Goal: Download file/media

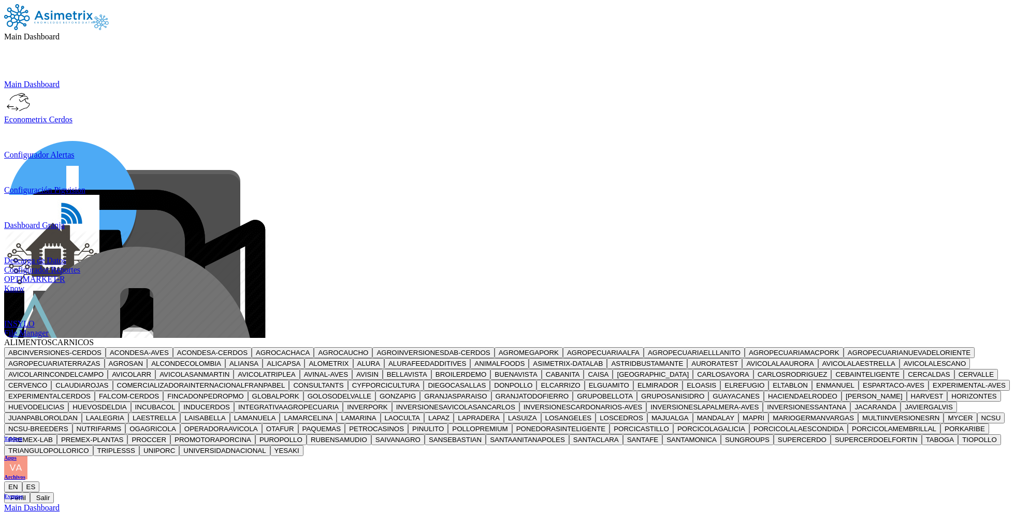
click at [94, 338] on span "ALIMENTOSCARNICOS" at bounding box center [49, 342] width 90 height 9
click at [610, 423] on button "PONEDORASINTELIGENTE" at bounding box center [561, 428] width 98 height 11
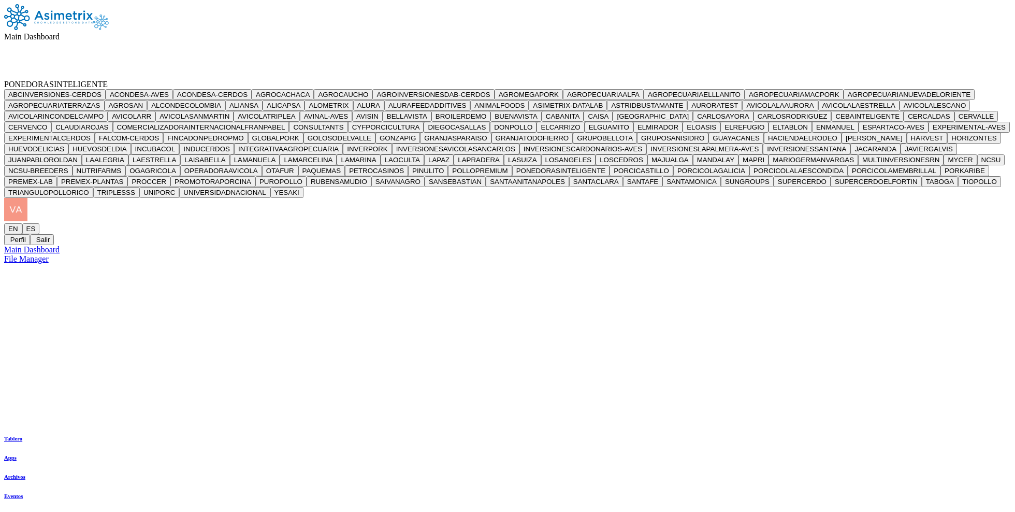
click at [60, 32] on span "Main Dashboard" at bounding box center [31, 36] width 55 height 9
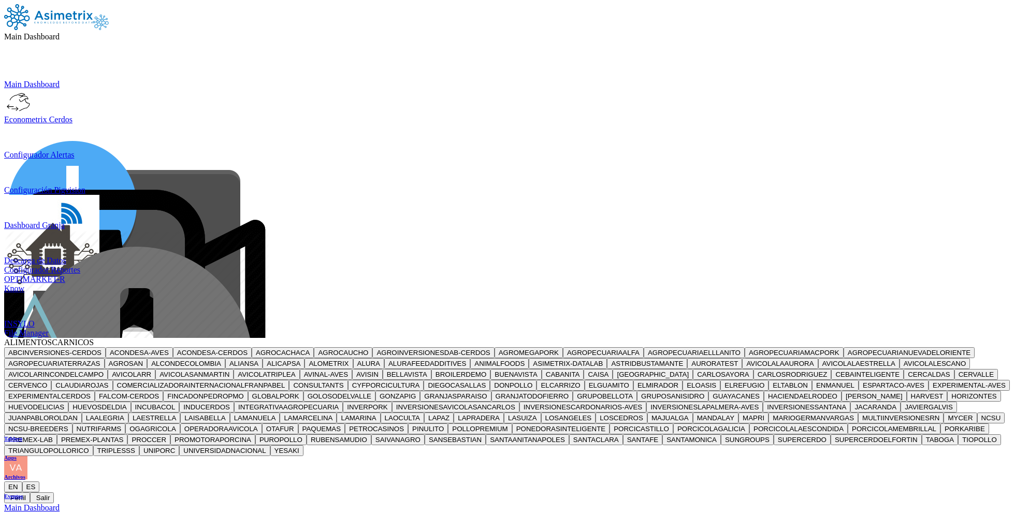
click at [984, 338] on div "ALIMENTOSCARNICOS ABCINVERSIONES-CERDOS ACONDESA-AVES ACONDESA-CERDOS AGROCACHA…" at bounding box center [507, 420] width 1007 height 165
click at [4, 481] on icon at bounding box center [4, 481] width 0 height 0
click at [54, 492] on button "Salir" at bounding box center [42, 497] width 24 height 11
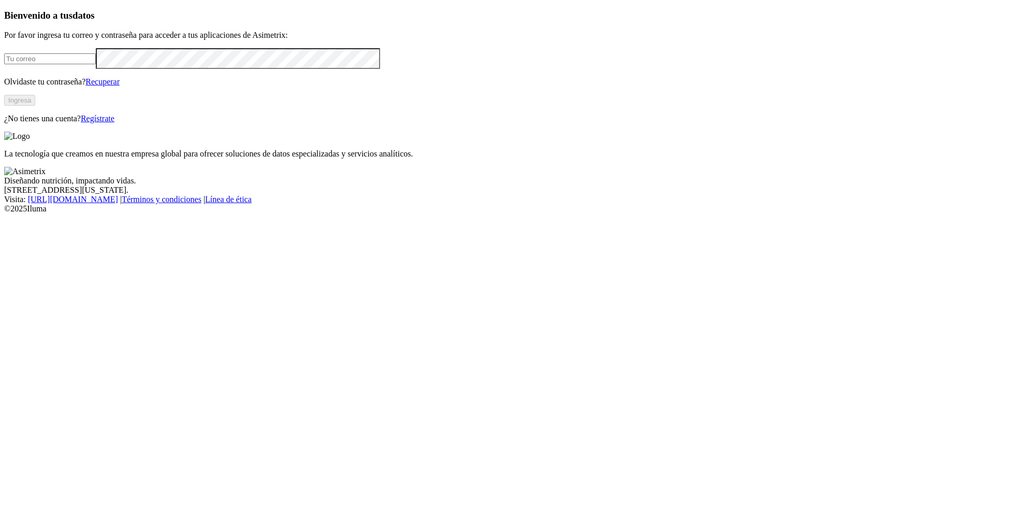
click at [96, 64] on input "email" at bounding box center [50, 58] width 92 height 11
type input "[PERSON_NAME][EMAIL_ADDRESS][PERSON_NAME][DOMAIN_NAME]"
click at [35, 106] on button "Ingresa" at bounding box center [19, 100] width 31 height 11
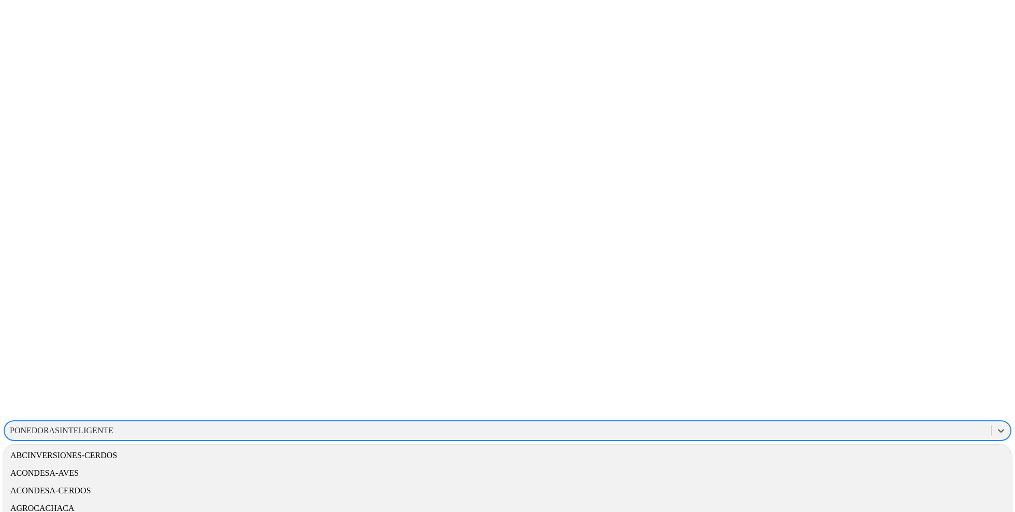
click at [113, 426] on div "PONEDORASINTELIGENTE" at bounding box center [62, 430] width 104 height 9
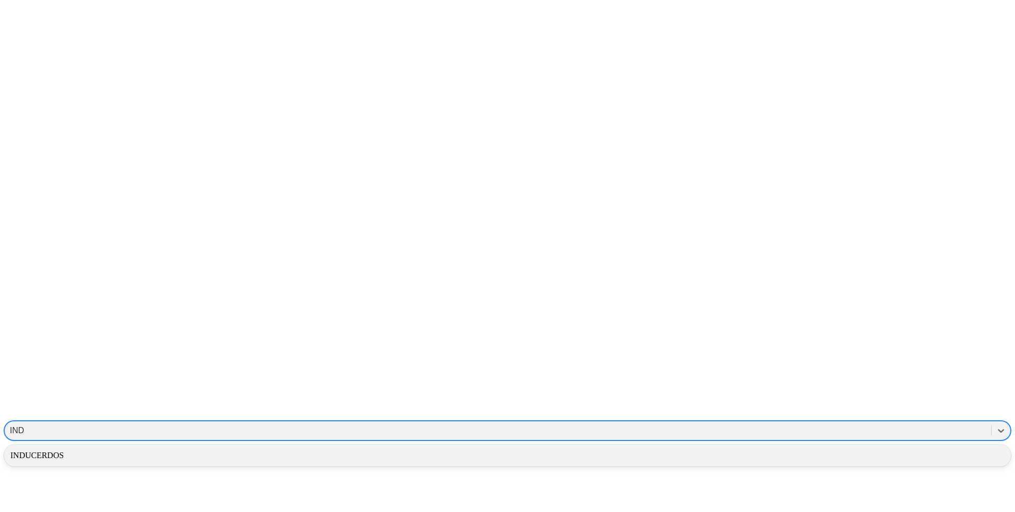
type input "IND"
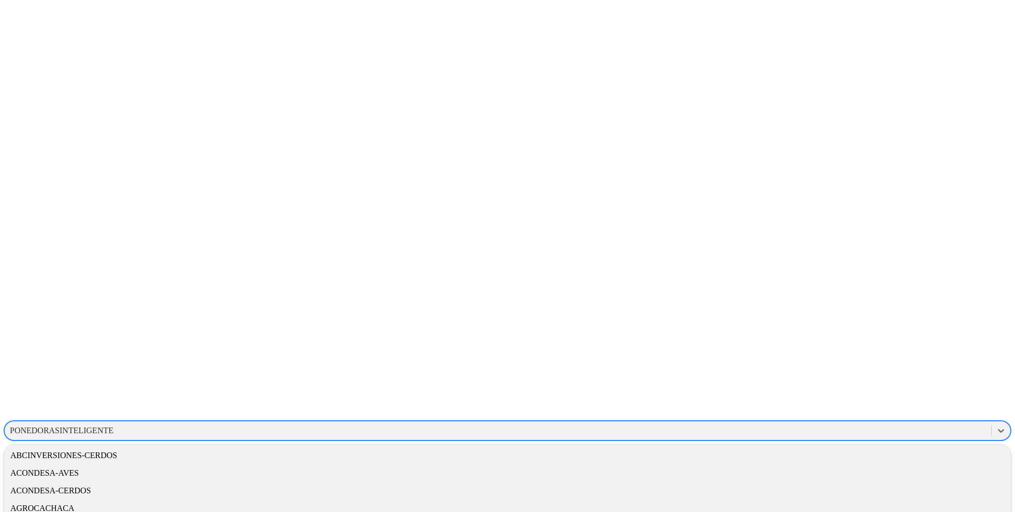
click at [113, 426] on div "PONEDORASINTELIGENTE" at bounding box center [62, 430] width 104 height 9
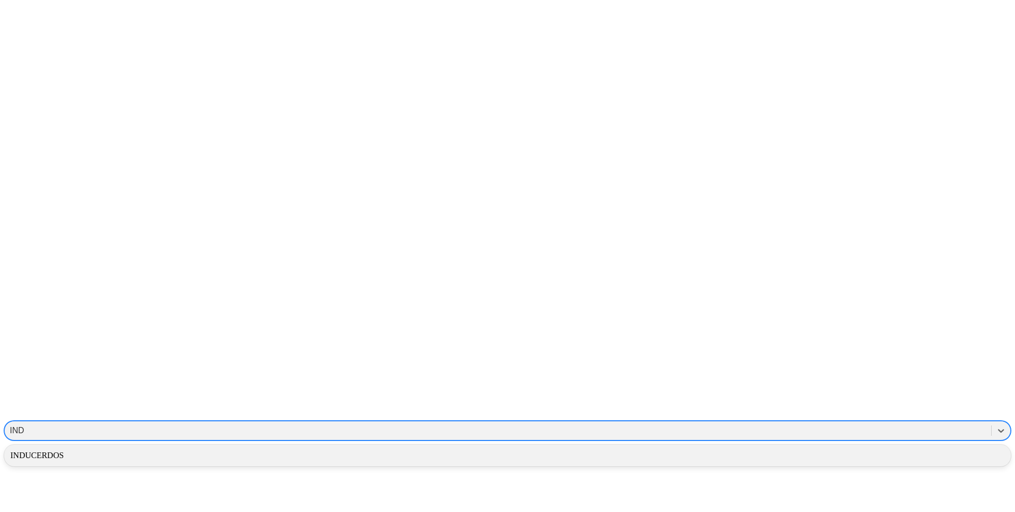
type input "INDU"
click at [834, 446] on div "INDUCERDOS" at bounding box center [507, 455] width 1007 height 18
